Goal: Complete application form

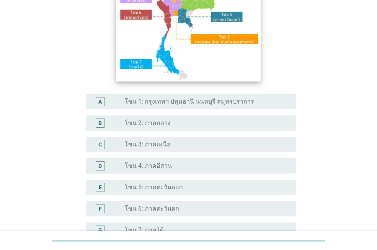
scroll to position [115, 0]
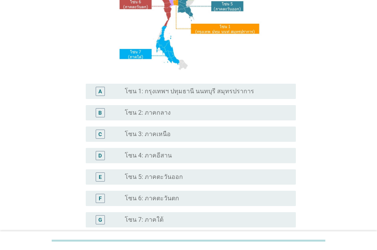
click at [193, 153] on div "radio_button_unchecked โซน 4: ภาคอีสาน" at bounding box center [204, 156] width 159 height 8
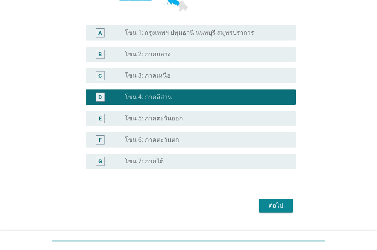
scroll to position [191, 0]
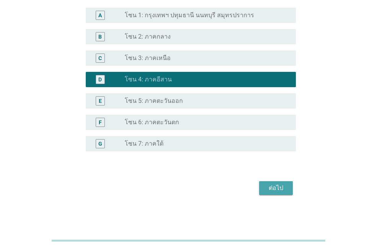
click at [278, 187] on div "ต่อไป" at bounding box center [275, 188] width 21 height 9
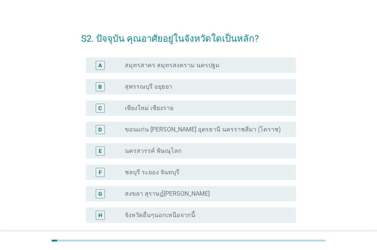
scroll to position [38, 0]
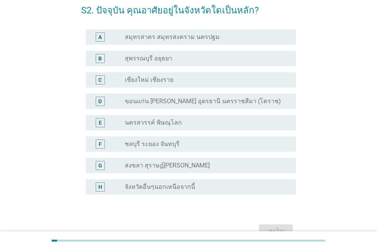
click at [258, 100] on div "radio_button_unchecked ขอนแก่น [PERSON_NAME] อุดรธานี นครราชสีมา (โคราช)" at bounding box center [204, 102] width 159 height 8
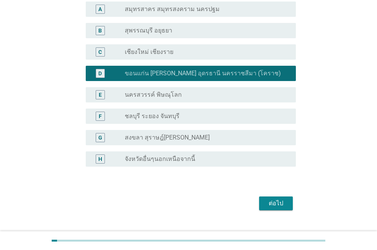
scroll to position [81, 0]
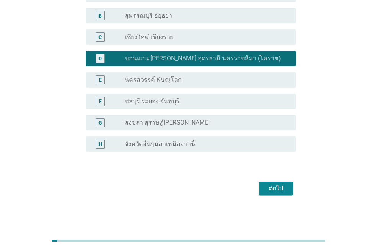
click at [276, 185] on div "ต่อไป" at bounding box center [275, 188] width 21 height 9
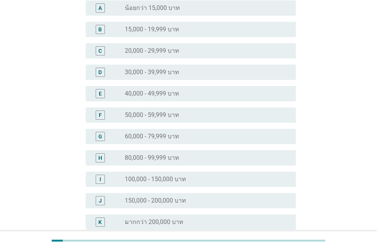
scroll to position [0, 0]
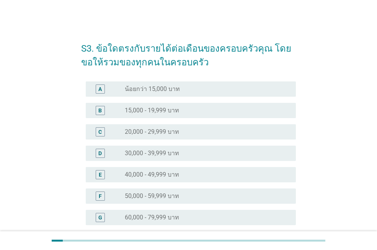
click at [217, 118] on div "B radio_button_unchecked 15,000 - 19,999 บาท" at bounding box center [188, 110] width 215 height 21
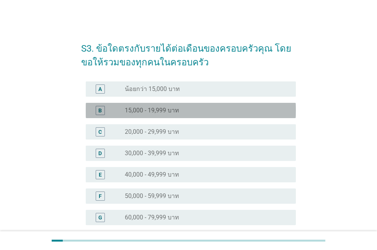
click at [185, 111] on div "radio_button_unchecked 15,000 - 19,999 บาท" at bounding box center [204, 111] width 159 height 8
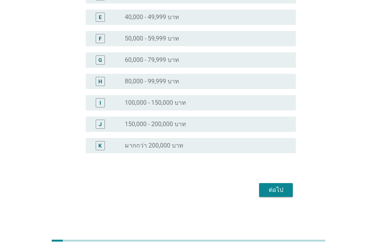
scroll to position [159, 0]
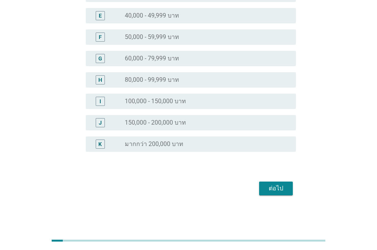
click at [274, 191] on div "ต่อไป" at bounding box center [275, 188] width 21 height 9
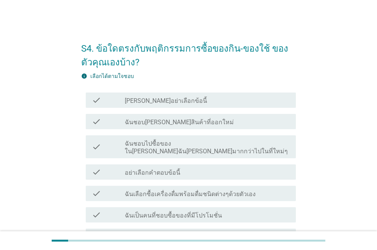
click at [254, 145] on label "ฉันชอบไปซื้อของใน[PERSON_NAME]ฉัน[PERSON_NAME]มากกว่าไปในที่ใหม่ๆ" at bounding box center [207, 147] width 165 height 15
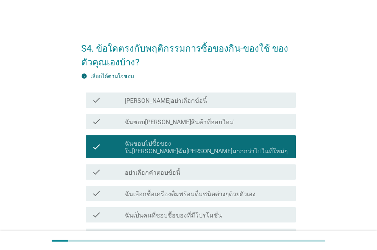
click at [275, 189] on div "check_box_outline_blank ฉันเลือกซื้อเครื่องดื่มพร้อมดื่มชนิดต่างๆด้วยตัวเอง" at bounding box center [207, 193] width 165 height 9
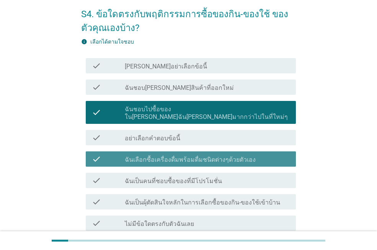
scroll to position [38, 0]
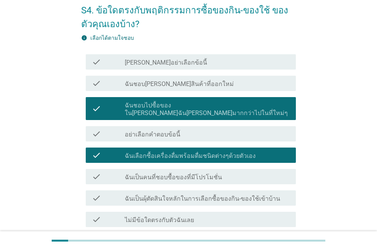
click at [272, 172] on div "check_box_outline_blank ฉันเป็นคนที่ชอบซื้อของที่มีโปรโมชั่น" at bounding box center [207, 176] width 165 height 9
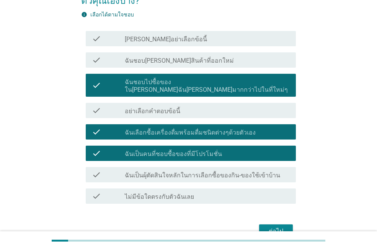
scroll to position [97, 0]
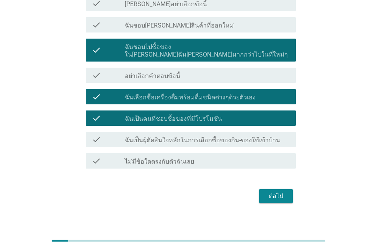
click at [276, 192] on div "ต่อไป" at bounding box center [275, 196] width 21 height 9
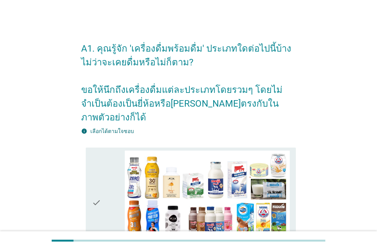
scroll to position [219, 0]
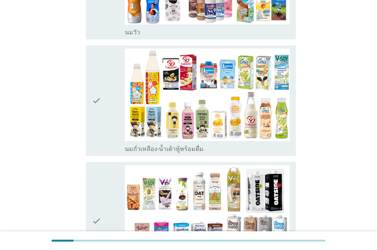
click at [107, 68] on div "check" at bounding box center [108, 101] width 33 height 104
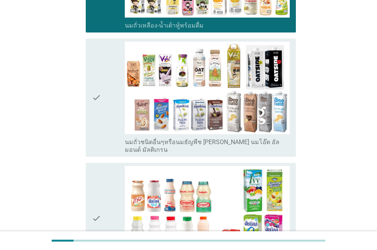
scroll to position [372, 0]
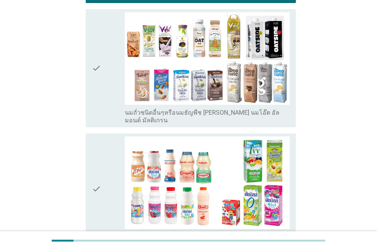
click at [109, 167] on div "check" at bounding box center [108, 189] width 33 height 104
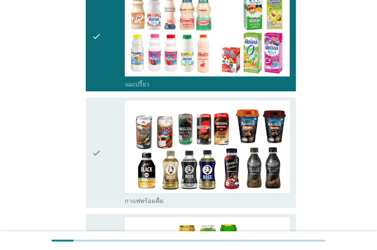
scroll to position [525, 0]
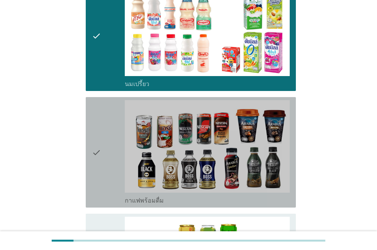
click at [103, 171] on div "check" at bounding box center [108, 152] width 33 height 104
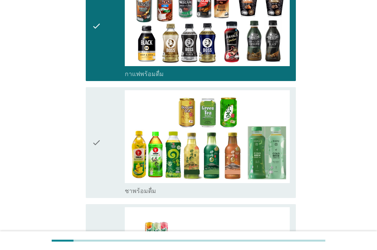
scroll to position [678, 0]
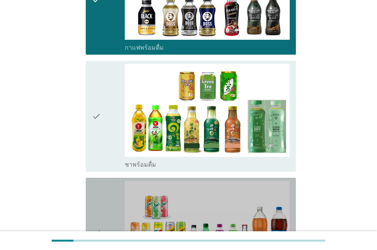
click at [99, 181] on icon "check" at bounding box center [96, 233] width 9 height 104
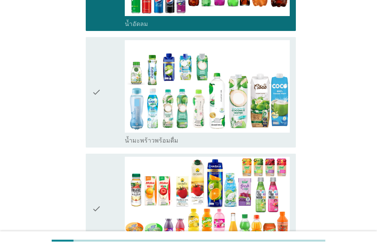
scroll to position [945, 0]
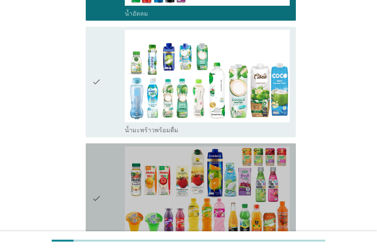
click at [97, 178] on icon "check" at bounding box center [96, 198] width 9 height 104
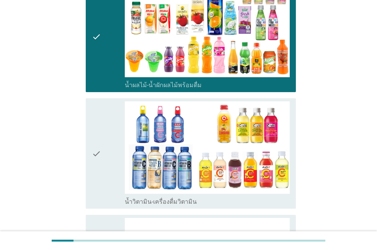
scroll to position [1137, 0]
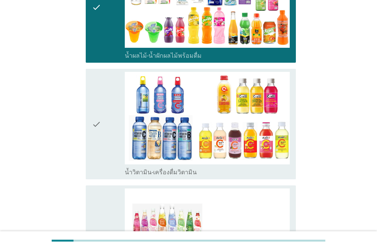
click at [101, 124] on icon "check" at bounding box center [96, 124] width 9 height 104
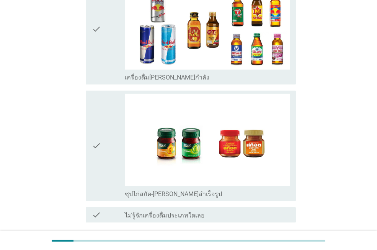
scroll to position [1622, 0]
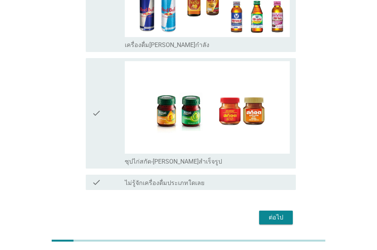
click at [271, 213] on div "ต่อไป" at bounding box center [275, 217] width 21 height 9
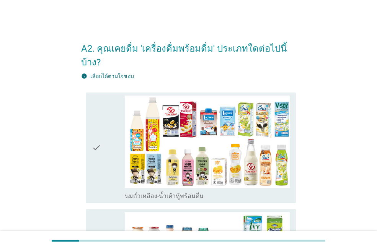
click at [109, 141] on div "check" at bounding box center [108, 148] width 33 height 104
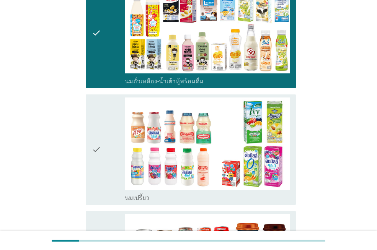
click at [109, 141] on div "check" at bounding box center [108, 150] width 33 height 104
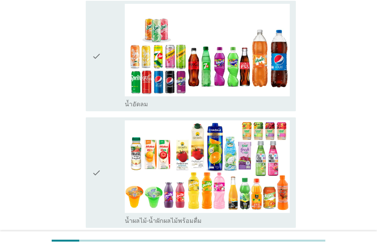
scroll to position [421, 0]
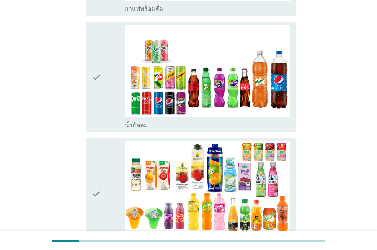
click at [101, 66] on icon "check" at bounding box center [96, 77] width 9 height 104
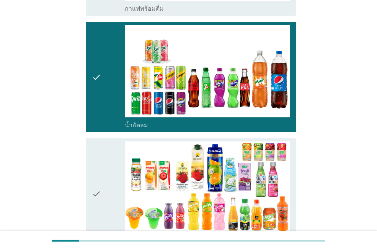
scroll to position [633, 0]
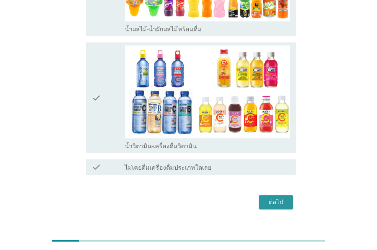
click at [282, 198] on div "ต่อไป" at bounding box center [275, 202] width 21 height 9
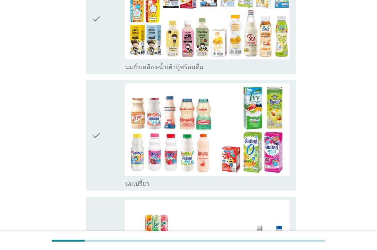
scroll to position [153, 0]
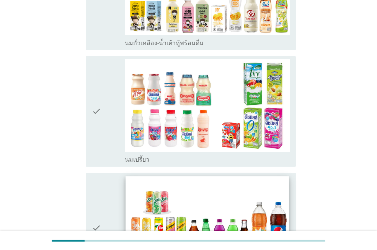
click at [232, 199] on img at bounding box center [206, 222] width 163 height 92
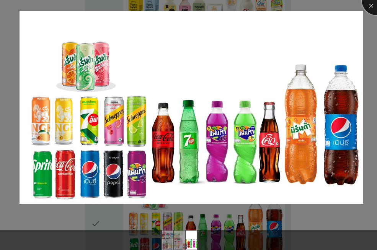
click at [372, 5] on div at bounding box center [376, 0] width 31 height 31
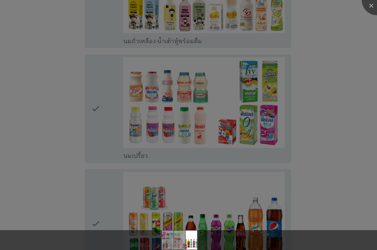
click at [105, 96] on div at bounding box center [188, 125] width 377 height 250
click at [112, 203] on div at bounding box center [188, 125] width 377 height 250
click at [372, 9] on div at bounding box center [376, 0] width 31 height 31
click at [333, 91] on div at bounding box center [188, 125] width 377 height 250
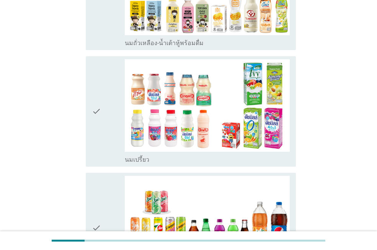
click at [93, 130] on icon "check" at bounding box center [96, 111] width 9 height 104
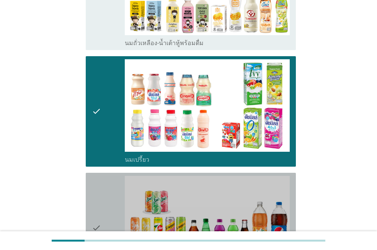
click at [102, 197] on div "check" at bounding box center [108, 228] width 33 height 104
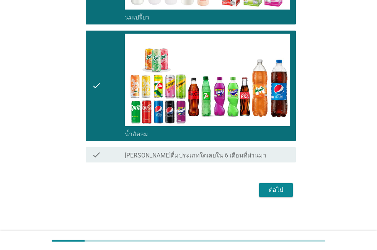
scroll to position [297, 0]
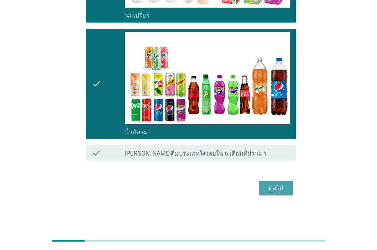
click at [276, 186] on div "ต่อไป" at bounding box center [275, 188] width 21 height 9
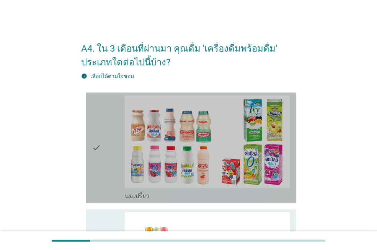
click at [114, 174] on div "check" at bounding box center [108, 148] width 33 height 104
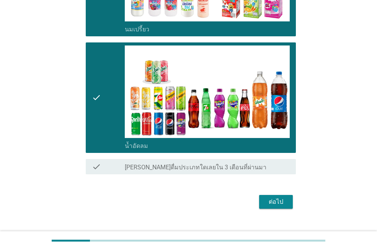
scroll to position [180, 0]
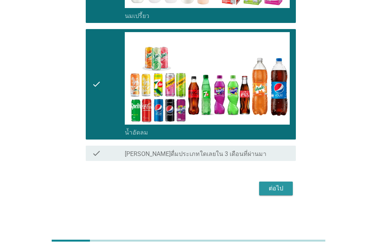
click at [283, 188] on div "ต่อไป" at bounding box center [275, 188] width 21 height 9
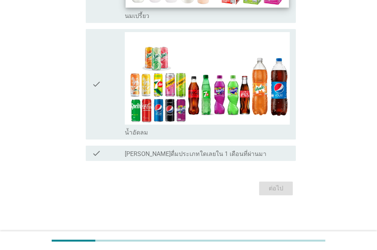
scroll to position [0, 0]
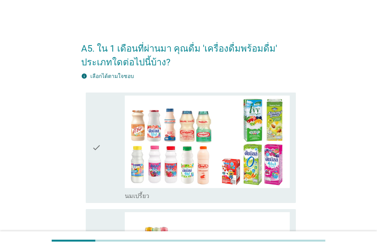
click at [107, 175] on div "check" at bounding box center [108, 148] width 33 height 104
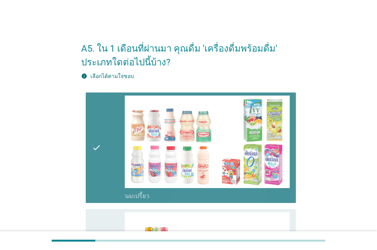
scroll to position [115, 0]
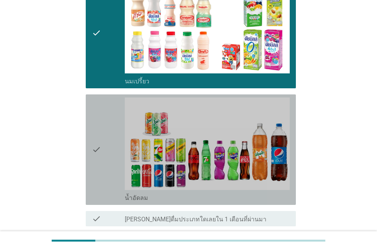
click at [107, 175] on div "check" at bounding box center [108, 150] width 33 height 104
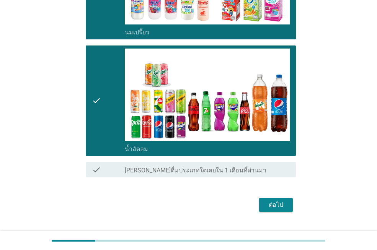
scroll to position [180, 0]
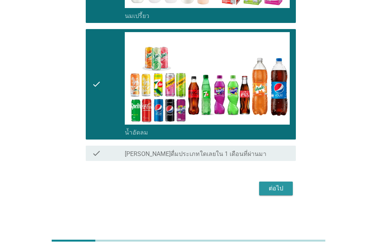
click at [274, 194] on button "ต่อไป" at bounding box center [276, 189] width 34 height 14
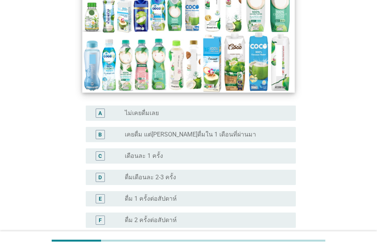
scroll to position [153, 0]
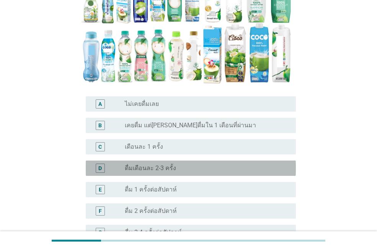
click at [205, 164] on div "radio_button_unchecked ดื่มเดือนละ 2-3 ครั้ง" at bounding box center [204, 168] width 159 height 8
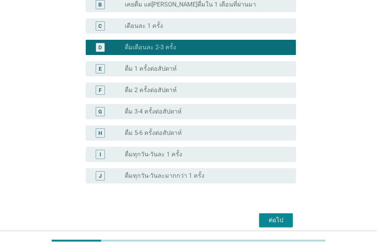
scroll to position [292, 0]
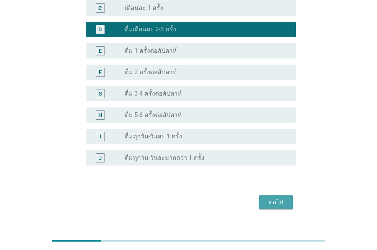
click at [278, 198] on div "ต่อไป" at bounding box center [275, 202] width 21 height 9
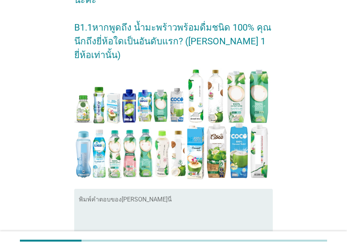
scroll to position [115, 0]
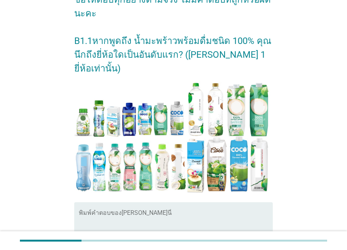
click at [192, 211] on textarea "พิมพ์คำตอบของคุณ ที่นี่" at bounding box center [176, 231] width 194 height 40
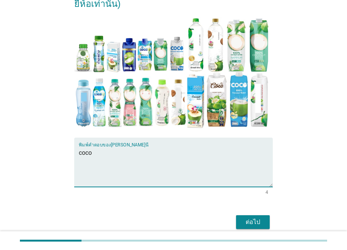
scroll to position [196, 0]
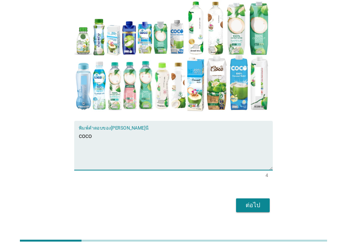
type textarea "coco"
click at [251, 201] on div "ต่อไป" at bounding box center [252, 205] width 21 height 9
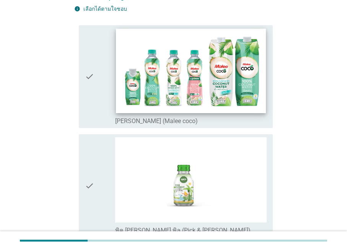
scroll to position [76, 0]
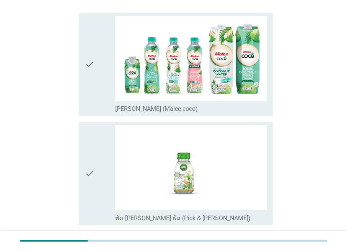
click at [91, 76] on icon "check" at bounding box center [89, 64] width 9 height 97
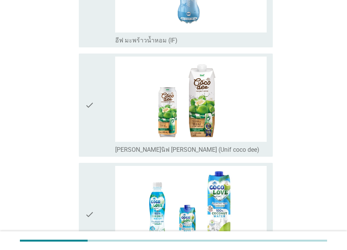
scroll to position [382, 0]
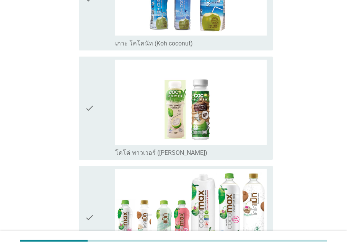
click at [104, 105] on div "check" at bounding box center [100, 108] width 30 height 97
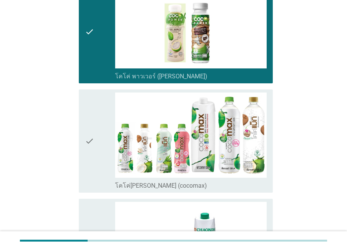
click at [99, 117] on div "check" at bounding box center [100, 141] width 30 height 97
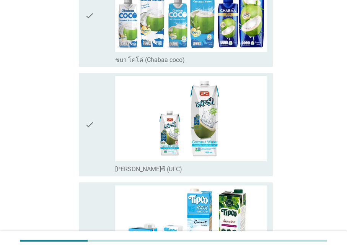
scroll to position [1186, 0]
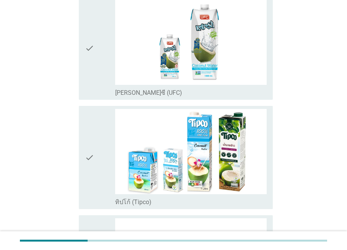
click at [106, 131] on div "check" at bounding box center [100, 157] width 30 height 97
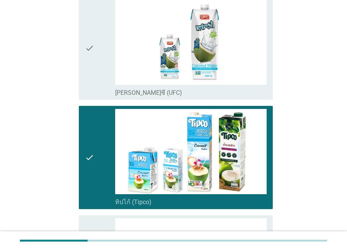
scroll to position [1361, 0]
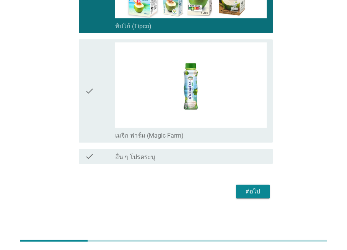
click at [254, 191] on div "ต่อไป" at bounding box center [252, 191] width 21 height 9
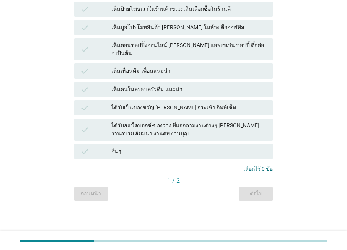
scroll to position [0, 0]
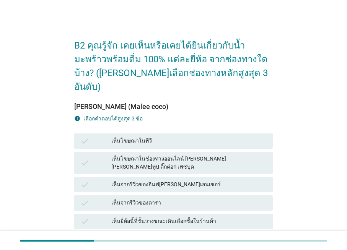
click at [246, 217] on div "เห็นยี่ห้อนี้ที่ชั้นวางขณะเดินเลือกซื้อในร้านค้า" at bounding box center [188, 221] width 155 height 9
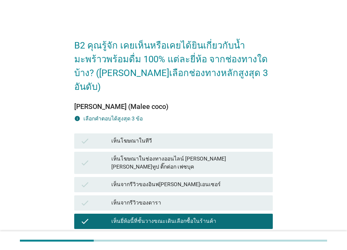
scroll to position [38, 0]
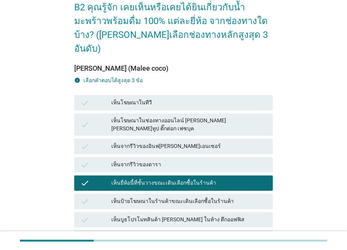
click at [238, 197] on div "เห็นป้ายโฆษณาในร้านค้าขณะเดินเลือกซื้อในร้านค้า" at bounding box center [188, 201] width 155 height 9
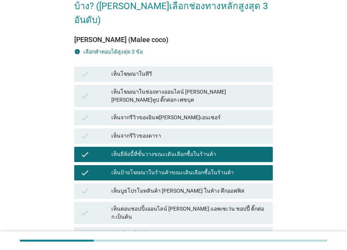
scroll to position [115, 0]
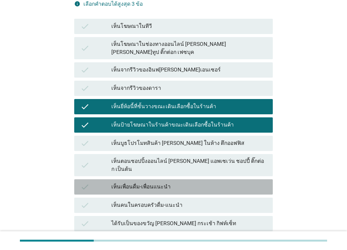
click at [233, 182] on div "เห็นเพื่อนดื่ม-เพื่อนแนะนำ" at bounding box center [188, 186] width 155 height 9
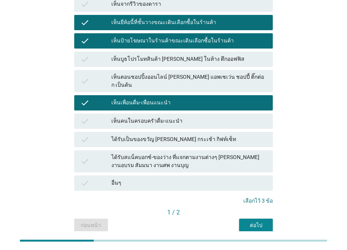
scroll to position [203, 0]
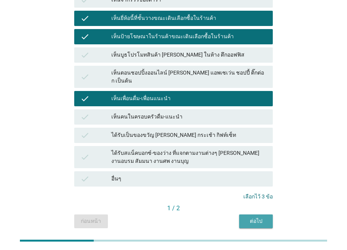
click at [258, 217] on div "ต่อไป" at bounding box center [255, 221] width 21 height 8
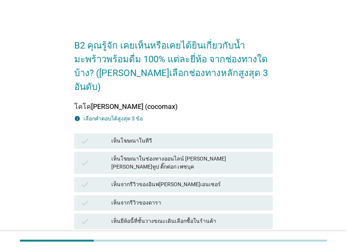
click at [212, 137] on div "เห็นโฆษณาในทีวี" at bounding box center [188, 141] width 155 height 9
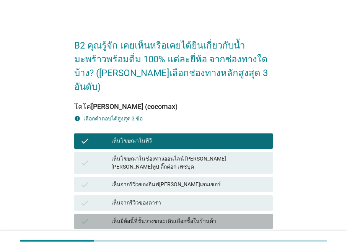
click at [231, 214] on div "check เห็นยี่ห้อนี้ที่ชั้นวางขณะเดินเลือกซื้อในร้านค้า" at bounding box center [173, 221] width 198 height 15
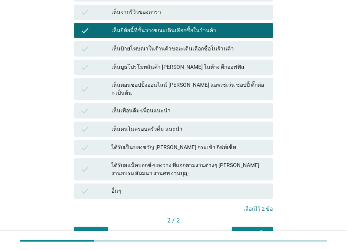
scroll to position [191, 0]
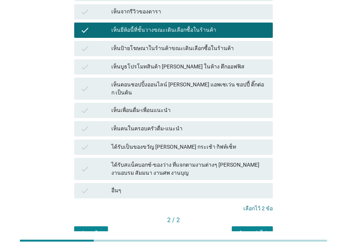
click at [257, 229] on div "คำถามต่อไป" at bounding box center [252, 233] width 29 height 8
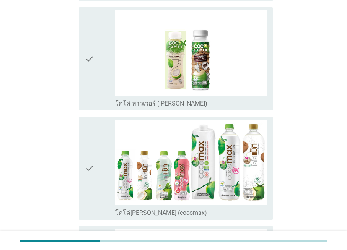
scroll to position [0, 0]
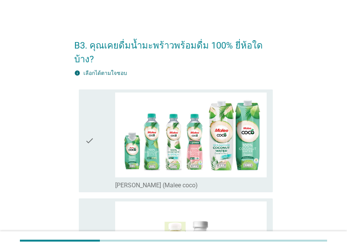
click at [93, 137] on icon "check" at bounding box center [89, 141] width 9 height 97
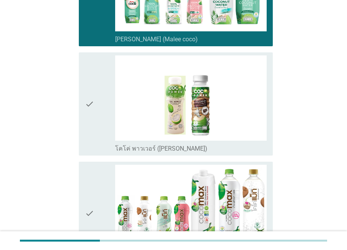
scroll to position [153, 0]
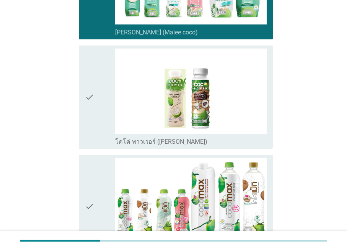
click at [98, 158] on div "check" at bounding box center [100, 206] width 30 height 97
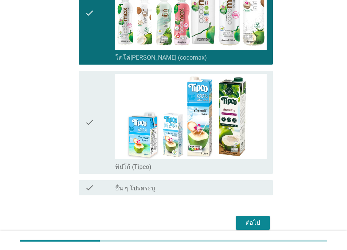
scroll to position [364, 0]
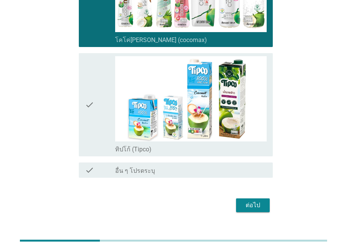
click at [252, 201] on div "ต่อไป" at bounding box center [252, 205] width 21 height 9
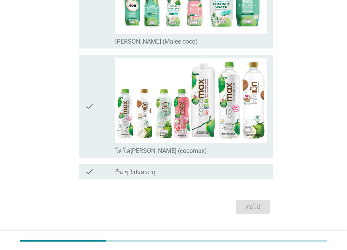
scroll to position [159, 0]
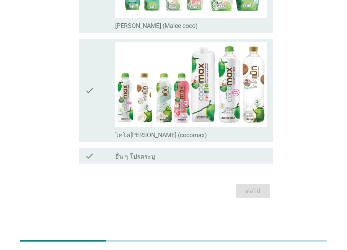
click at [95, 102] on div "check" at bounding box center [100, 90] width 30 height 97
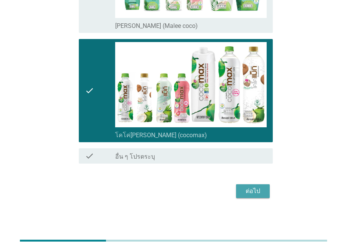
click at [255, 190] on div "ต่อไป" at bounding box center [252, 191] width 21 height 9
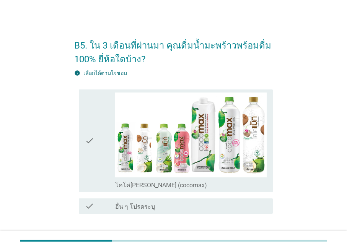
click at [91, 161] on icon "check" at bounding box center [89, 141] width 9 height 97
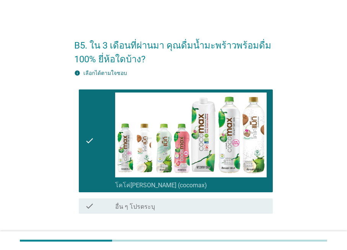
scroll to position [50, 0]
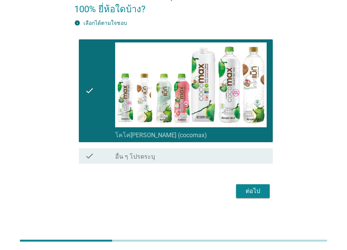
click at [255, 190] on div "ต่อไป" at bounding box center [252, 191] width 21 height 9
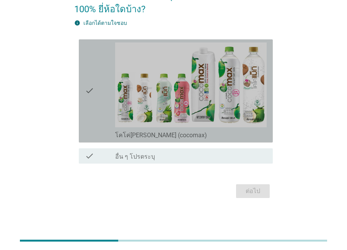
drag, startPoint x: 96, startPoint y: 119, endPoint x: 267, endPoint y: 204, distance: 190.9
click at [96, 119] on div "check" at bounding box center [100, 90] width 30 height 97
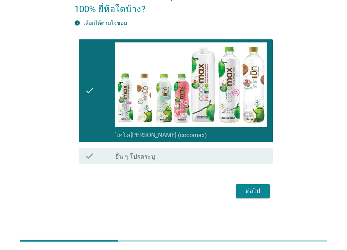
click at [254, 195] on div "ต่อไป" at bounding box center [252, 191] width 21 height 9
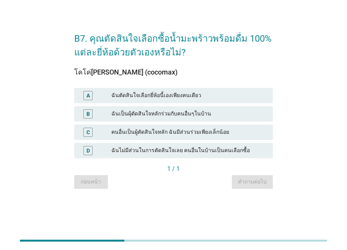
scroll to position [0, 0]
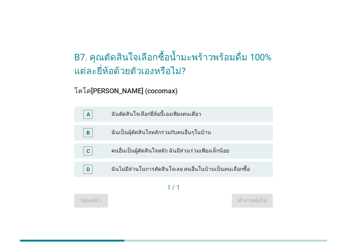
click at [245, 132] on div "ฉันเป็นผุ้ตัดสินใจหลักร่วมกับคนอื่นๆในบ้าน" at bounding box center [188, 132] width 155 height 9
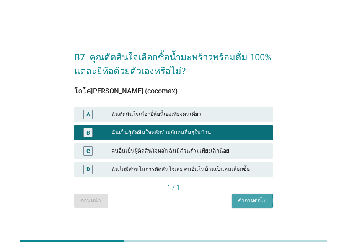
click at [264, 198] on div "คำถามต่อไป" at bounding box center [252, 201] width 29 height 8
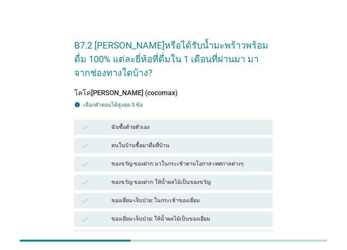
click at [220, 126] on div "ฉันซื้อด้วยตัวเอง" at bounding box center [188, 127] width 155 height 9
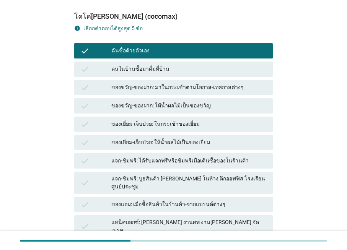
scroll to position [191, 0]
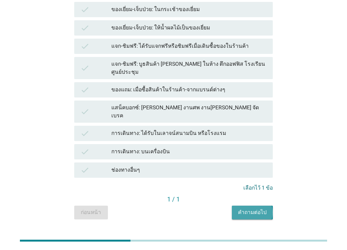
click at [254, 208] on div "คำถามต่อไป" at bounding box center [252, 212] width 29 height 8
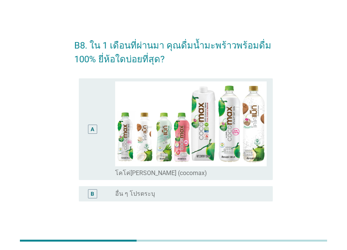
click at [98, 160] on div "A" at bounding box center [92, 129] width 15 height 96
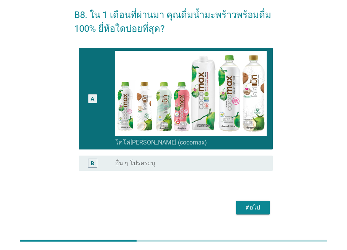
scroll to position [47, 0]
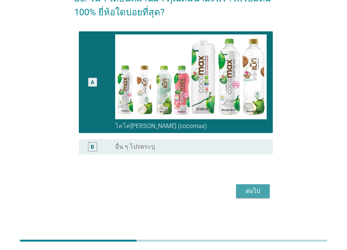
click at [250, 193] on div "ต่อไป" at bounding box center [252, 191] width 21 height 9
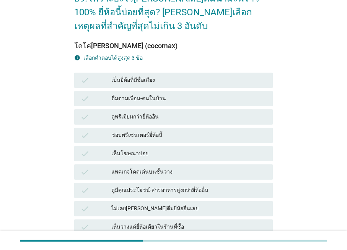
scroll to position [0, 0]
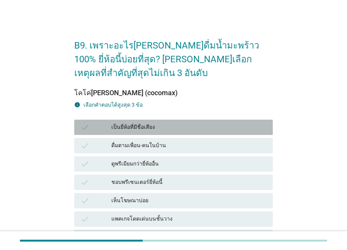
click at [184, 123] on div "เป็นยี่ห้อที่มีชื่อเสียง" at bounding box center [188, 127] width 155 height 9
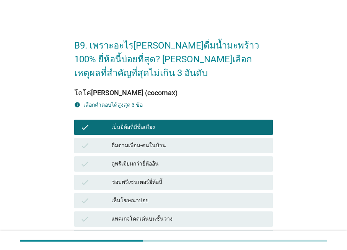
click at [207, 196] on div "เห็นโฆษณาบ่อย" at bounding box center [188, 200] width 155 height 9
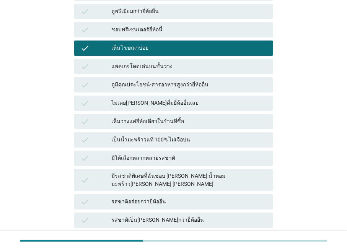
scroll to position [153, 0]
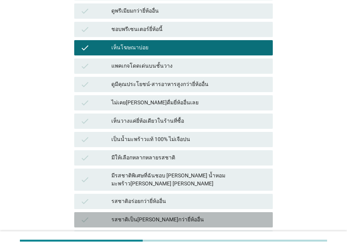
click at [221, 215] on div "รสชาติเป็น[PERSON_NAME]กว่ายี่ห้ออื่น" at bounding box center [188, 219] width 155 height 9
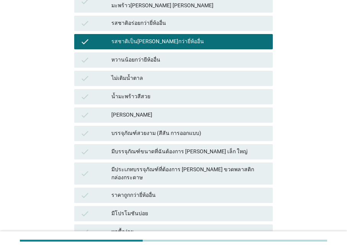
scroll to position [384, 0]
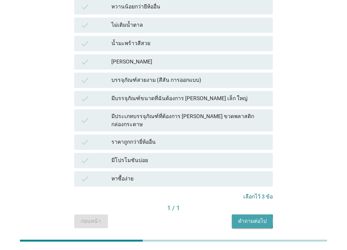
click at [263, 217] on div "คำถามต่อไป" at bounding box center [252, 221] width 29 height 8
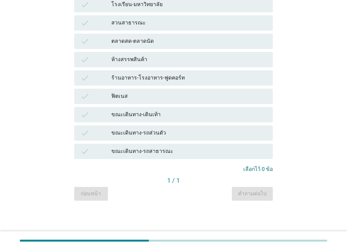
scroll to position [0, 0]
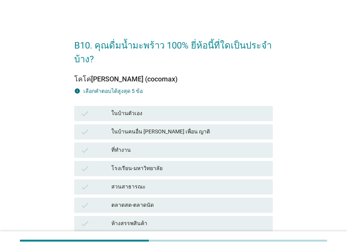
click at [185, 117] on div "ในบ้านตัวเอง" at bounding box center [188, 113] width 155 height 9
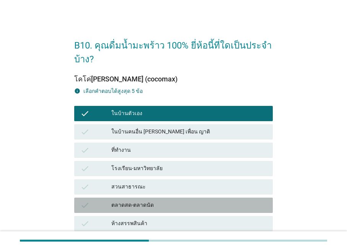
click at [233, 201] on div "ตลาดสด-ตลาดนัด" at bounding box center [188, 205] width 155 height 9
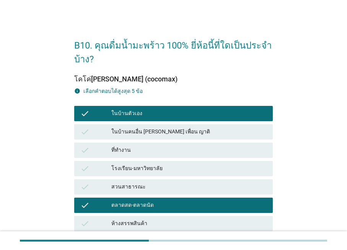
scroll to position [164, 0]
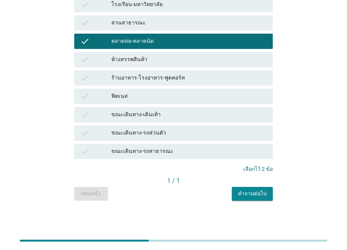
click at [246, 187] on button "คำถามต่อไป" at bounding box center [252, 194] width 41 height 14
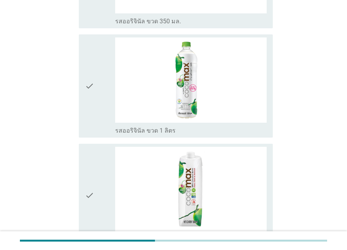
scroll to position [0, 0]
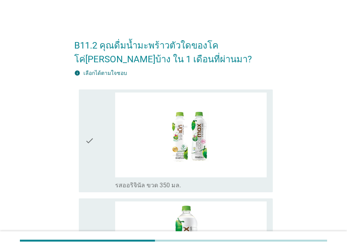
click at [93, 155] on icon "check" at bounding box center [89, 141] width 9 height 97
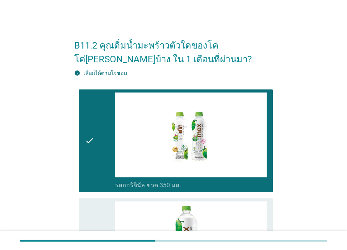
scroll to position [115, 0]
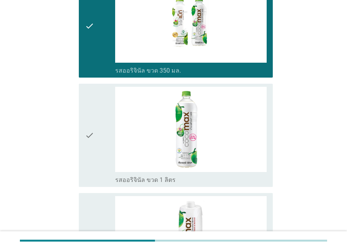
click at [93, 155] on icon "check" at bounding box center [89, 135] width 9 height 97
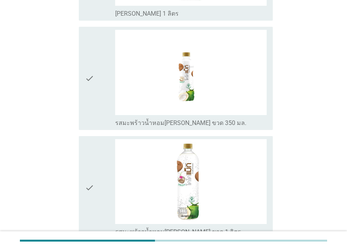
click at [93, 155] on icon "check" at bounding box center [89, 187] width 9 height 97
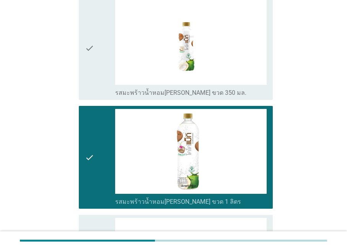
scroll to position [597, 0]
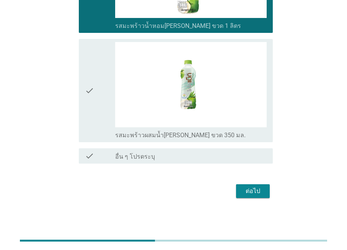
click at [265, 193] on button "ต่อไป" at bounding box center [253, 191] width 34 height 14
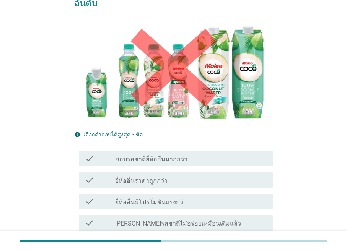
scroll to position [115, 0]
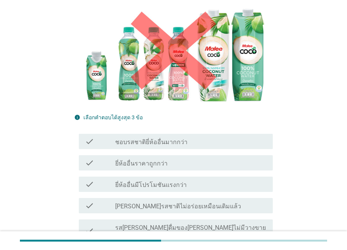
click at [181, 158] on div "check_box_outline_blank ยี่ห้ออื่นราคาถูกกว่า" at bounding box center [190, 162] width 151 height 9
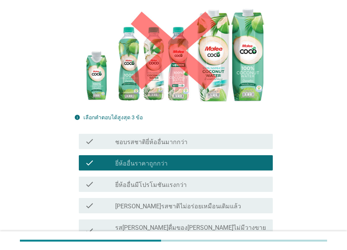
click at [202, 224] on label "รส[PERSON_NAME]ดื่มของ[PERSON_NAME]ไม่มีวางขายแล้ว" at bounding box center [190, 231] width 151 height 15
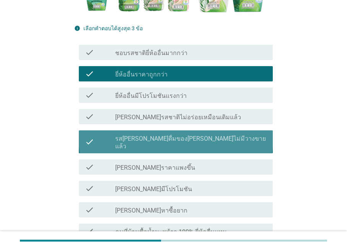
scroll to position [229, 0]
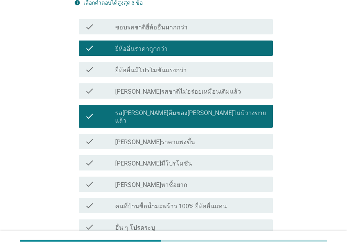
click at [195, 203] on label "คนที่บ้านซื้อน้ำมะพร้าว 100% ยี่ห้ออื่นแทน" at bounding box center [171, 207] width 112 height 8
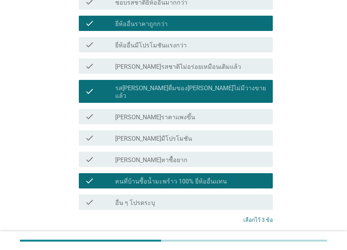
scroll to position [276, 0]
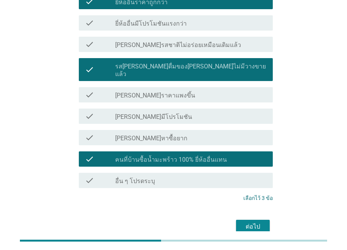
click at [259, 222] on div "ต่อไป" at bounding box center [252, 226] width 21 height 9
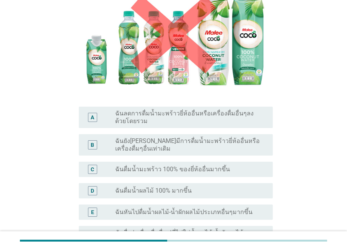
scroll to position [115, 0]
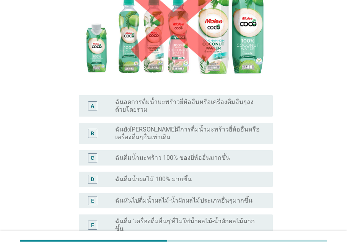
click at [153, 136] on label "ฉันยัง[PERSON_NAME]มีการดื่มน้ำมะพร้าวยี่ห้ออื่นหรือเครื่องดื่มๆอื่นเท่าเดิม" at bounding box center [187, 133] width 145 height 15
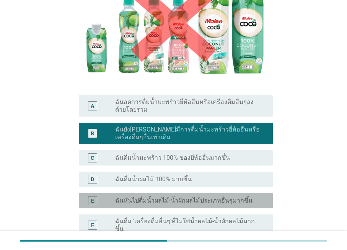
click at [164, 206] on div "E radio_button_unchecked ฉันหันไปดื่มน้ำผลไม้-น้ำผักผลไม้ประเภทอื่นๆมากขึ้น" at bounding box center [176, 200] width 194 height 15
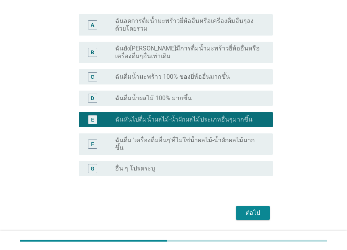
scroll to position [211, 0]
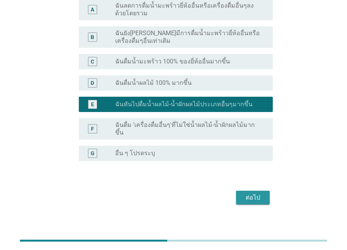
click at [254, 193] on div "ต่อไป" at bounding box center [252, 197] width 21 height 9
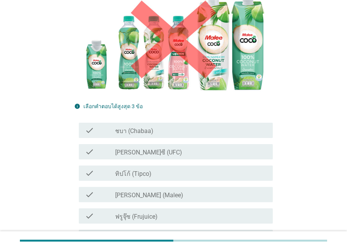
scroll to position [153, 0]
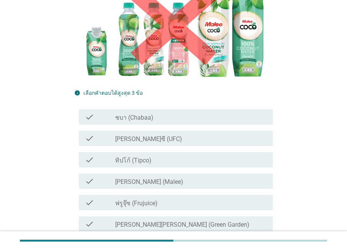
click at [169, 177] on div "check_box_outline_blank [PERSON_NAME] (Malee)" at bounding box center [190, 181] width 151 height 9
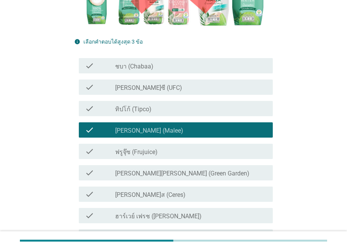
scroll to position [229, 0]
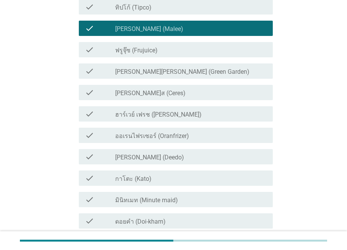
click at [169, 152] on div "check_box_outline_blank [PERSON_NAME] (Deedo)" at bounding box center [190, 156] width 151 height 9
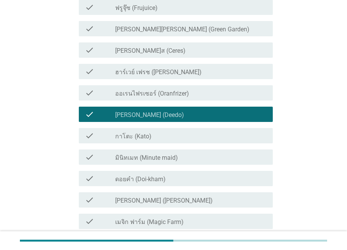
scroll to position [382, 0]
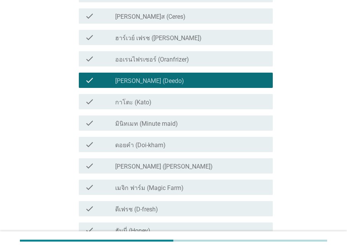
drag, startPoint x: 169, startPoint y: 111, endPoint x: 247, endPoint y: 162, distance: 92.3
click at [169, 120] on label "มินิทเมท (Minute maid)" at bounding box center [146, 124] width 63 height 8
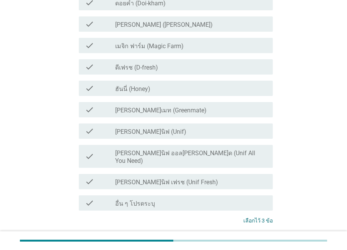
scroll to position [535, 0]
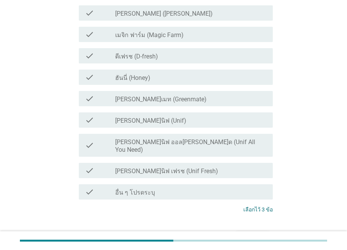
click at [260, 234] on div "ต่อไป" at bounding box center [252, 238] width 21 height 9
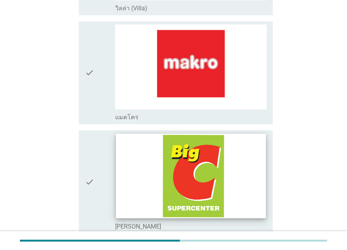
scroll to position [765, 0]
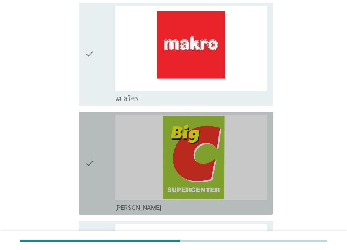
click at [105, 156] on div "check" at bounding box center [100, 163] width 30 height 97
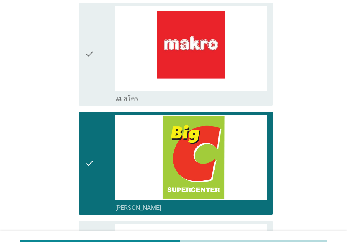
scroll to position [880, 0]
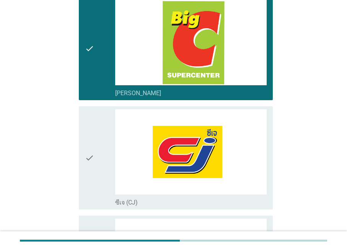
click at [105, 156] on div "check" at bounding box center [100, 157] width 30 height 97
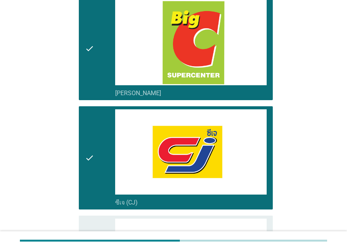
scroll to position [1033, 0]
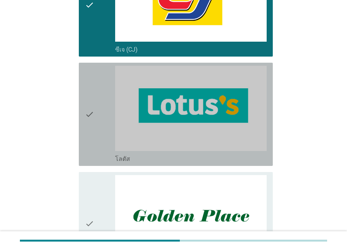
click at [98, 132] on div "check" at bounding box center [100, 114] width 30 height 97
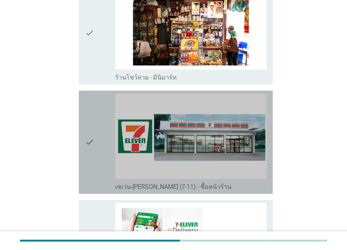
click at [98, 132] on div "check" at bounding box center [100, 142] width 30 height 97
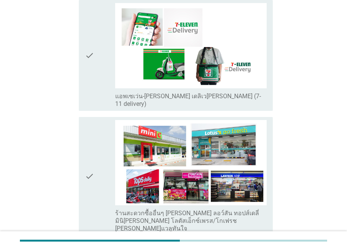
scroll to position [1606, 0]
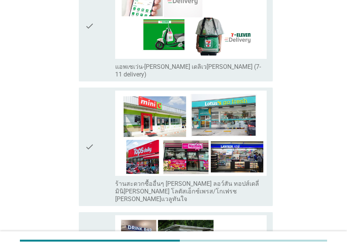
click at [98, 132] on div "check" at bounding box center [100, 147] width 30 height 112
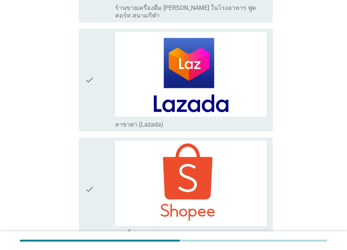
scroll to position [1639, 0]
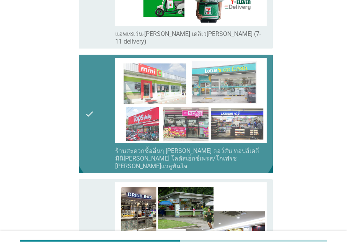
click at [102, 95] on div "check" at bounding box center [100, 114] width 30 height 112
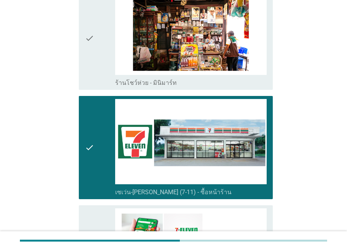
click at [102, 99] on div "check" at bounding box center [100, 147] width 30 height 97
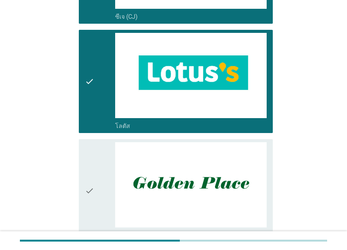
scroll to position [836, 0]
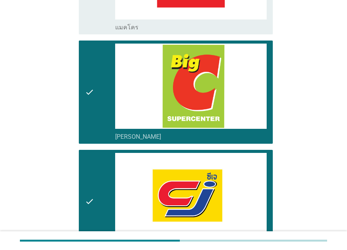
click at [103, 95] on div "check" at bounding box center [100, 92] width 30 height 97
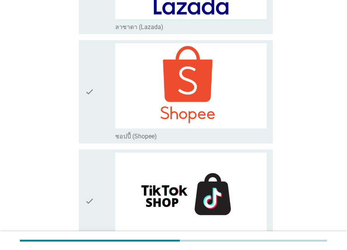
scroll to position [2060, 0]
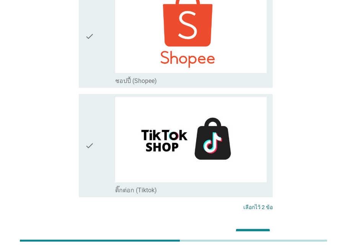
click at [259, 231] on div "ต่อไป" at bounding box center [252, 235] width 21 height 9
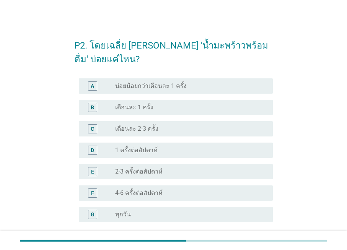
click at [204, 129] on div "radio_button_unchecked เดือนละ 2-3 ครั้ง" at bounding box center [187, 129] width 145 height 8
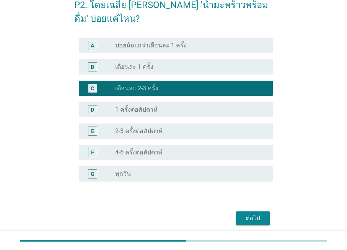
scroll to position [67, 0]
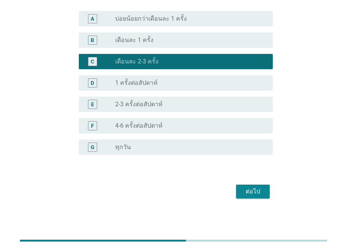
click at [252, 185] on button "ต่อไป" at bounding box center [253, 192] width 34 height 14
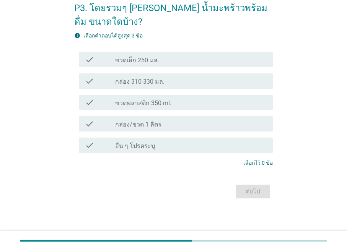
scroll to position [0, 0]
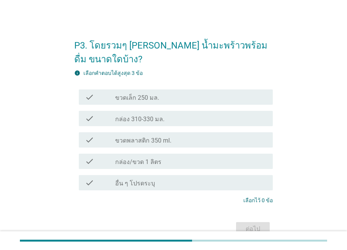
click at [199, 98] on div "check_box_outline_blank ขวดเล็ก 250 มล." at bounding box center [190, 97] width 151 height 9
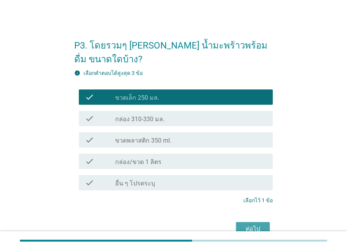
click at [258, 224] on div "ต่อไป" at bounding box center [252, 228] width 21 height 9
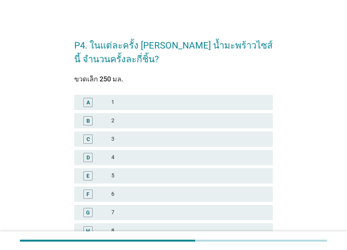
click at [166, 117] on div "2" at bounding box center [188, 120] width 155 height 9
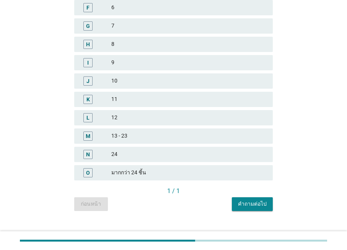
scroll to position [191, 0]
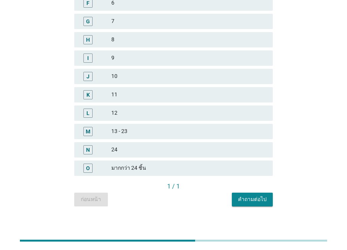
click at [251, 199] on div "คำถามต่อไป" at bounding box center [252, 199] width 29 height 8
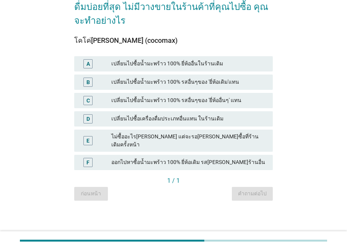
scroll to position [0, 0]
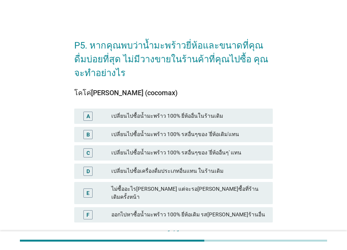
click at [225, 176] on div "D เปลี่ยนไปซื้อเครื่องดื่มประเภทอื่นแทน ในร้านเดิม" at bounding box center [173, 171] width 198 height 15
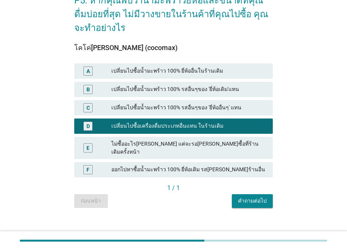
scroll to position [46, 0]
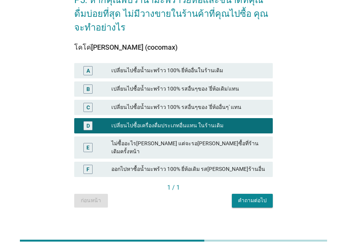
click at [252, 197] on div "คำถามต่อไป" at bounding box center [252, 201] width 29 height 8
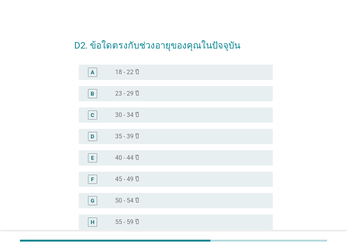
click at [179, 182] on div "radio_button_unchecked 45 - 49 ปี" at bounding box center [187, 180] width 145 height 8
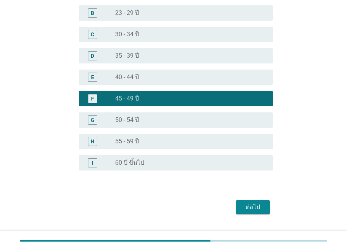
scroll to position [96, 0]
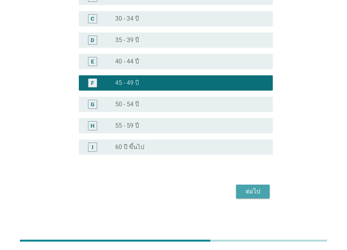
click at [257, 188] on div "ต่อไป" at bounding box center [252, 191] width 21 height 9
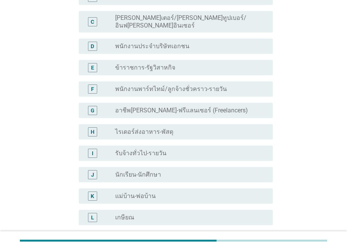
scroll to position [0, 0]
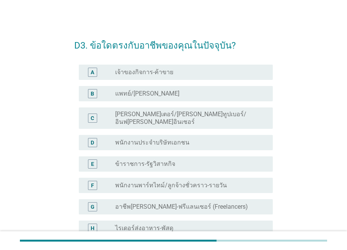
click at [185, 139] on div "radio_button_unchecked พนักงานประจำบริษัทเอกชน" at bounding box center [187, 143] width 145 height 8
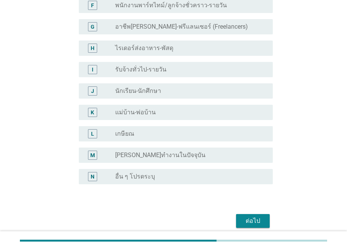
scroll to position [203, 0]
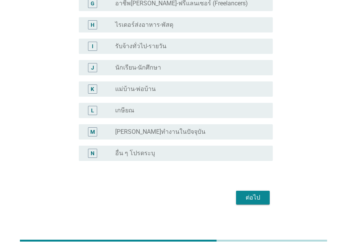
click at [257, 193] on div "ต่อไป" at bounding box center [252, 197] width 21 height 9
